Goal: Navigation & Orientation: Go to known website

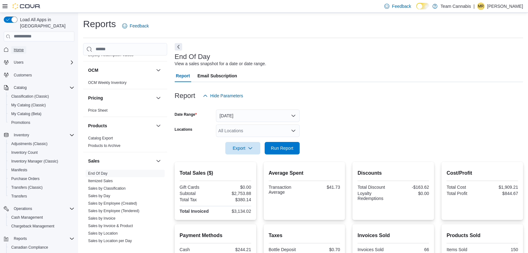
click at [20, 47] on span "Home" at bounding box center [19, 49] width 10 height 5
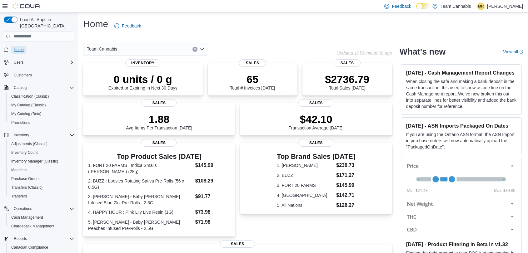
click at [15, 47] on span "Home" at bounding box center [19, 49] width 10 height 5
